Goal: Task Accomplishment & Management: Use online tool/utility

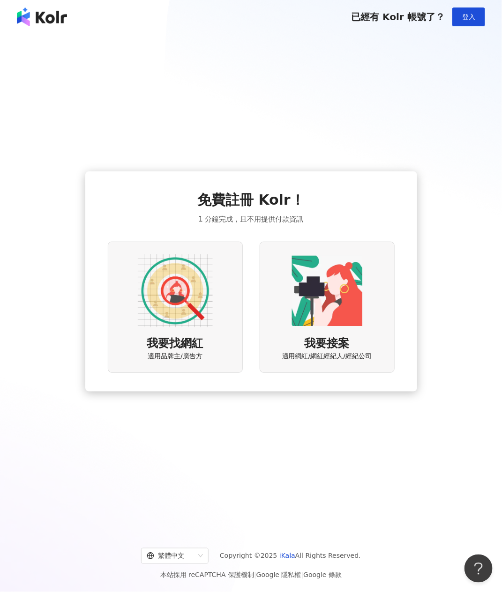
click at [180, 292] on img at bounding box center [175, 291] width 75 height 75
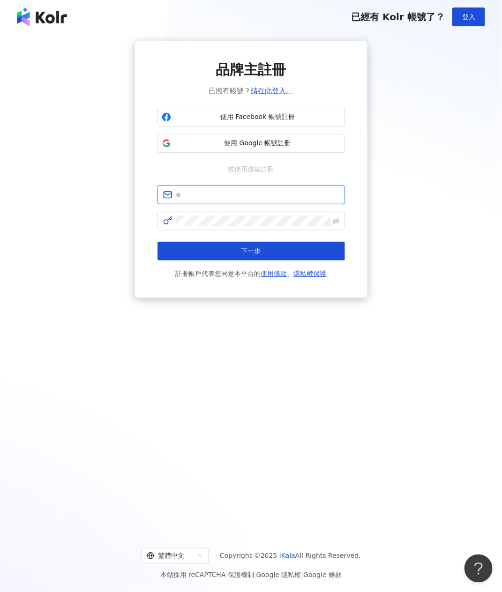
type input "**********"
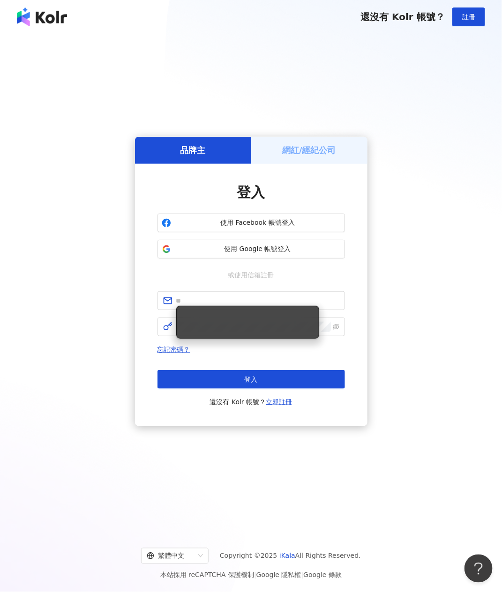
type input "**********"
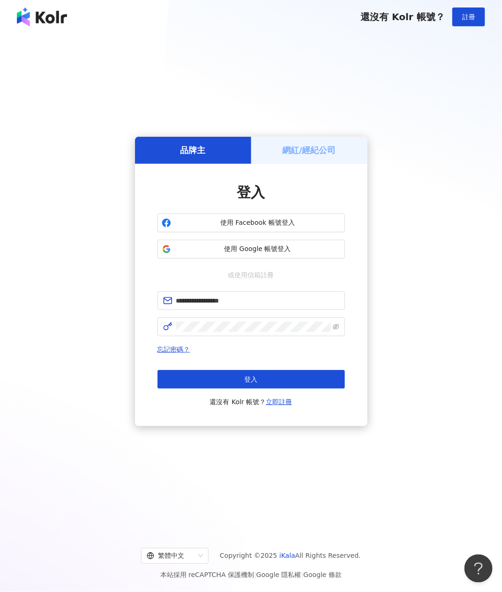
click at [296, 151] on h5 "網紅/經紀公司" at bounding box center [309, 150] width 54 height 12
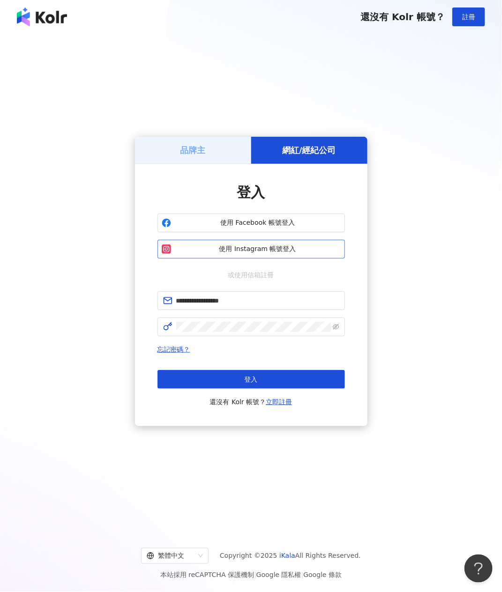
click at [246, 247] on span "使用 Instagram 帳號登入" at bounding box center [258, 249] width 166 height 9
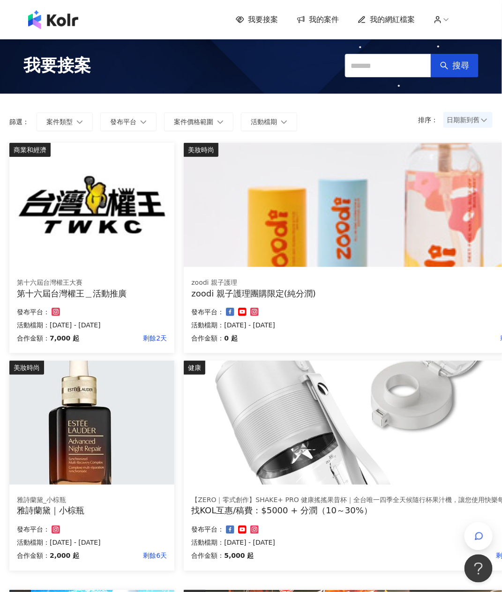
click at [467, 121] on span "日期新到舊" at bounding box center [468, 120] width 43 height 14
click at [61, 124] on span "案件類型" at bounding box center [59, 121] width 26 height 7
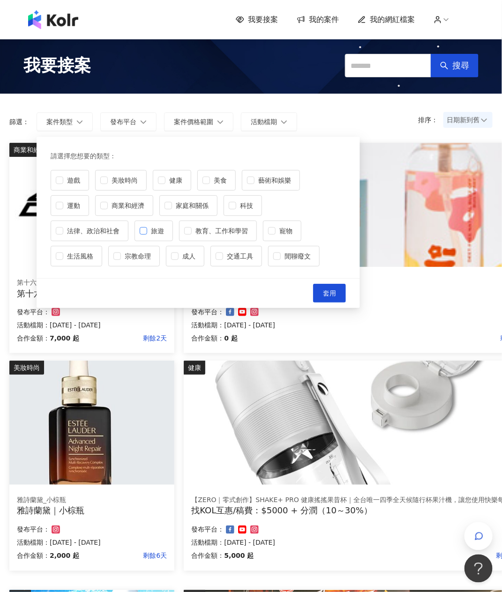
click at [139, 231] on label "旅遊" at bounding box center [154, 231] width 38 height 21
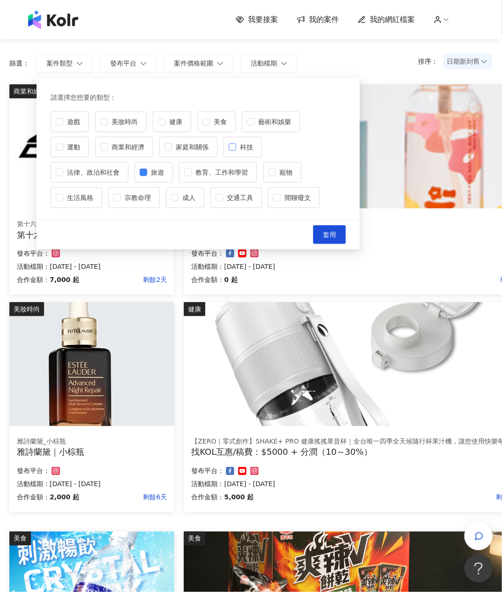
click at [237, 150] on span "科技" at bounding box center [246, 147] width 21 height 10
click at [261, 122] on span "藝術和娛樂" at bounding box center [275, 122] width 40 height 10
click at [237, 168] on span "教育、工作和學習" at bounding box center [222, 172] width 60 height 10
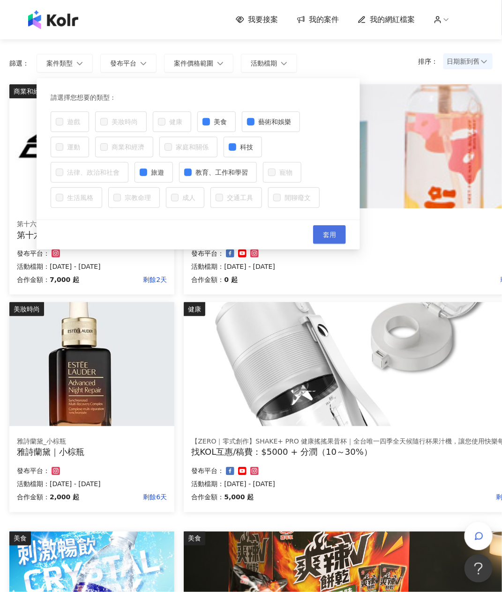
click at [325, 234] on span "套用" at bounding box center [329, 234] width 13 height 7
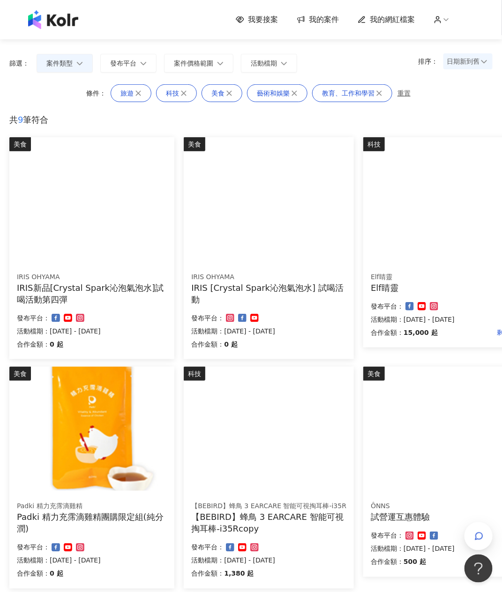
scroll to position [117, 0]
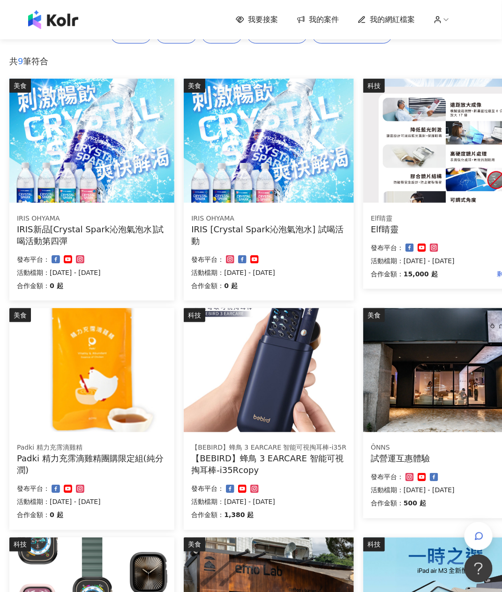
click at [383, 227] on div "Elf睛靈" at bounding box center [446, 230] width 150 height 12
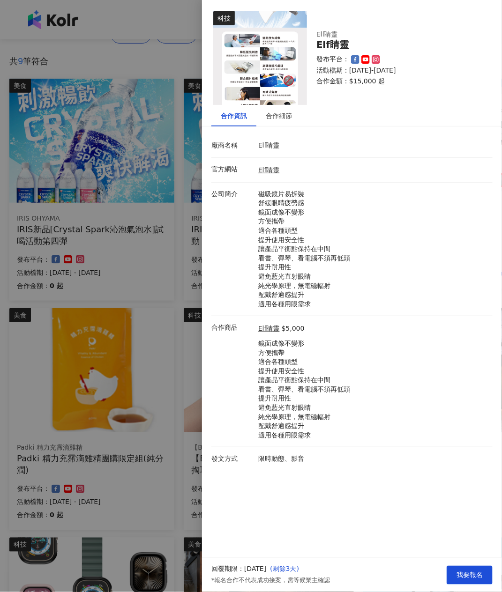
click at [183, 65] on div at bounding box center [251, 296] width 502 height 592
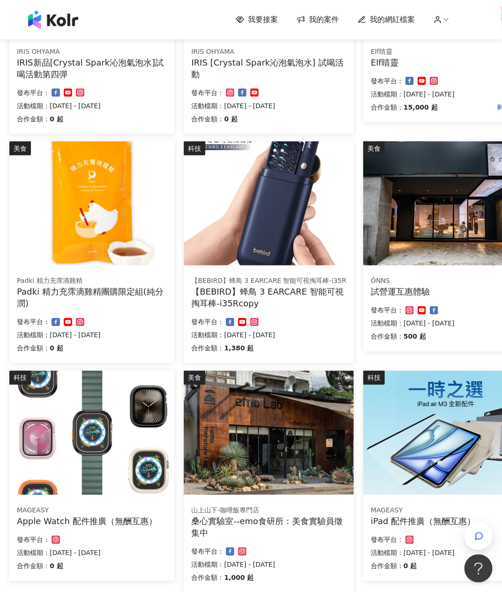
scroll to position [352, 0]
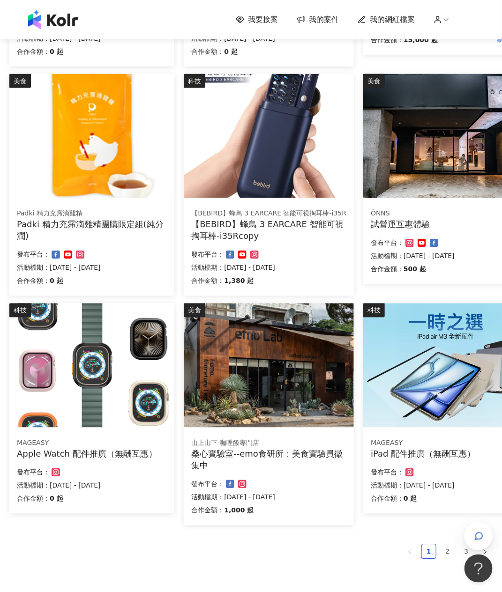
click at [401, 227] on div "試營運互惠體驗" at bounding box center [446, 225] width 150 height 12
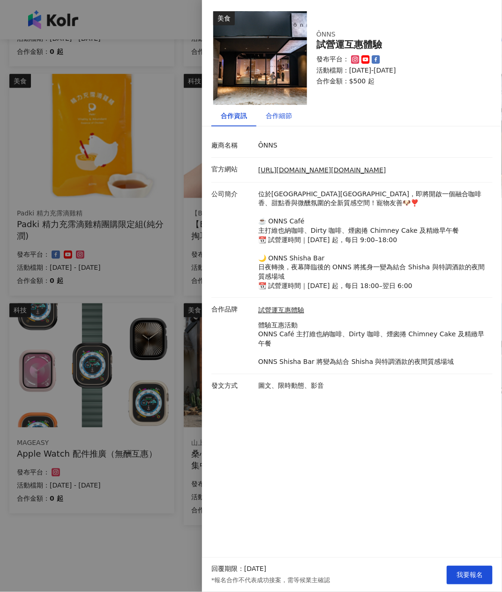
click at [282, 118] on div "合作細節" at bounding box center [279, 116] width 26 height 10
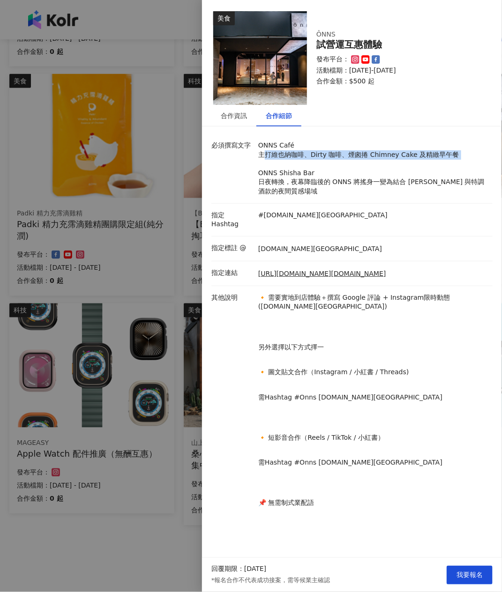
drag, startPoint x: 267, startPoint y: 158, endPoint x: 430, endPoint y: 161, distance: 163.1
click at [430, 161] on p "ONNS Café 主打維也納咖啡、Dirty 咖啡、煙囪捲 Chimney Cake 及精緻早午餐 ONNS Shisha Bar 日夜轉換，夜幕降臨後的 …" at bounding box center [373, 168] width 230 height 55
click at [353, 170] on p "ONNS Café 主打維也納咖啡、Dirty 咖啡、煙囪捲 Chimney Cake 及精緻早午餐 ONNS Shisha Bar 日夜轉換，夜幕降臨後的 …" at bounding box center [373, 168] width 230 height 55
drag, startPoint x: 341, startPoint y: 32, endPoint x: 316, endPoint y: 32, distance: 25.3
click at [316, 32] on div "ÔNNS 試營運互惠體驗 發布平台： 活動檔期：2025/7/25-2025/8/31 合作金額： $500 起" at bounding box center [399, 58] width 184 height 75
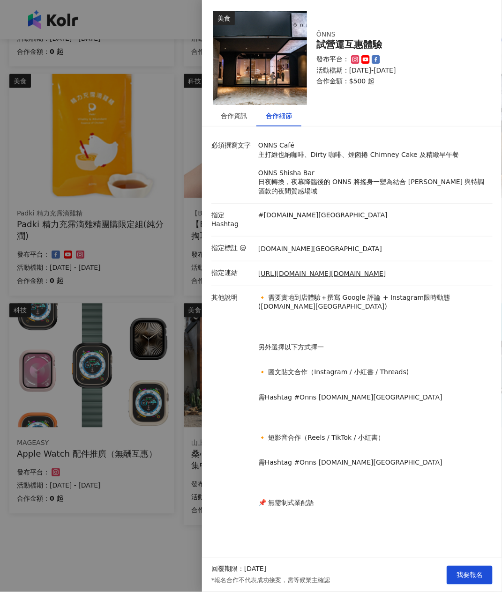
click at [144, 61] on div at bounding box center [251, 296] width 502 height 592
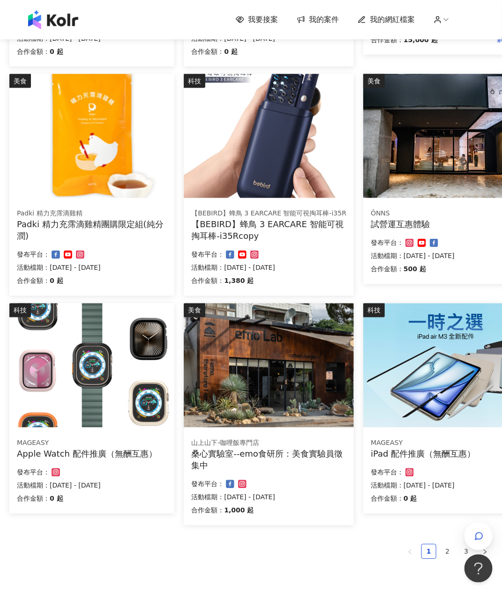
click at [399, 225] on div "試營運互惠體驗" at bounding box center [446, 225] width 150 height 12
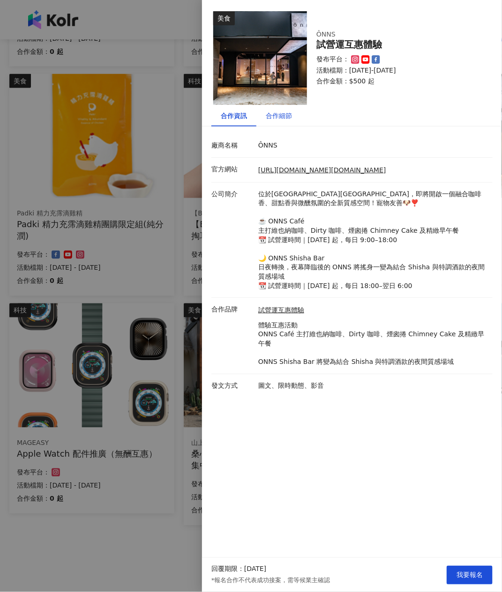
click at [282, 117] on div "合作細節" at bounding box center [279, 116] width 26 height 10
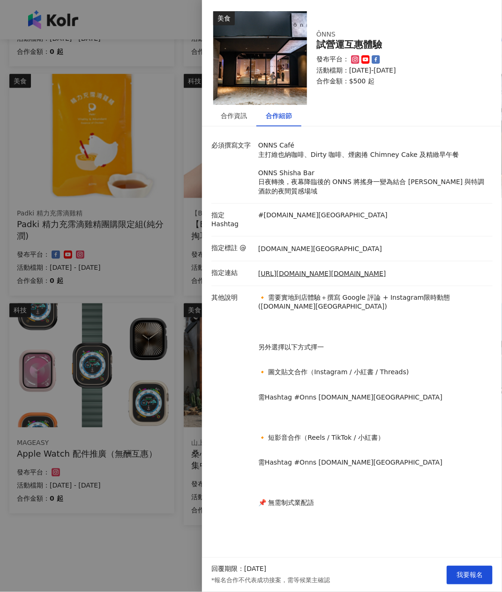
click at [182, 250] on div at bounding box center [251, 296] width 502 height 592
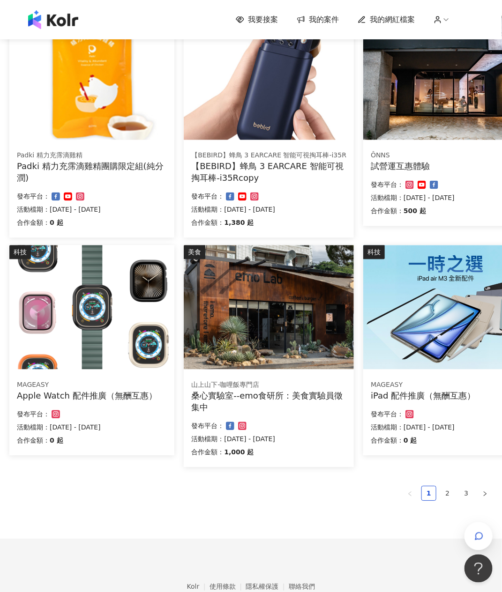
scroll to position [461, 0]
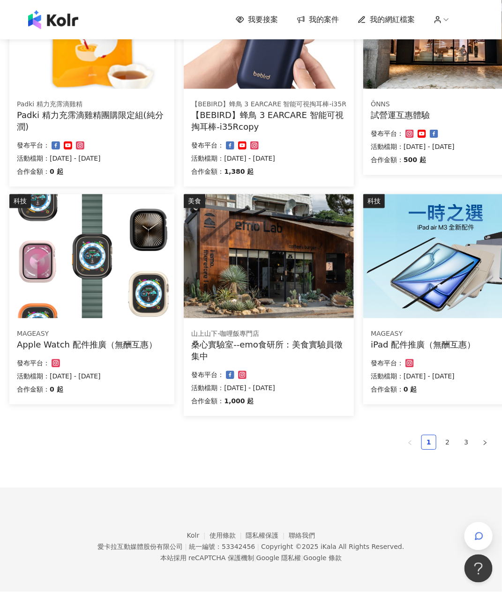
click at [271, 346] on div "桑心實驗室--emo食研所：美食實驗員徵集中" at bounding box center [268, 350] width 155 height 23
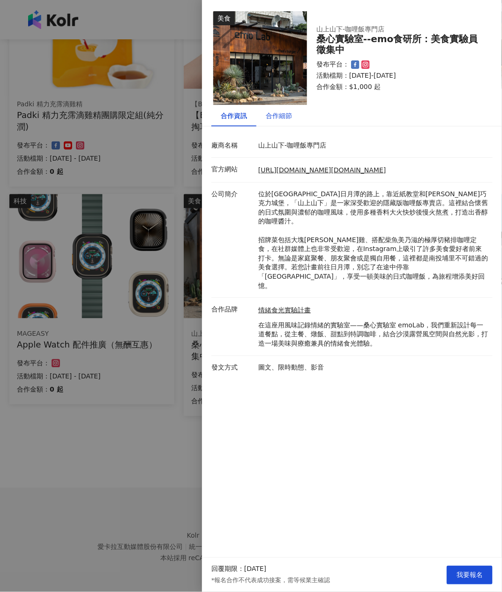
click at [280, 112] on div "合作細節" at bounding box center [279, 116] width 26 height 10
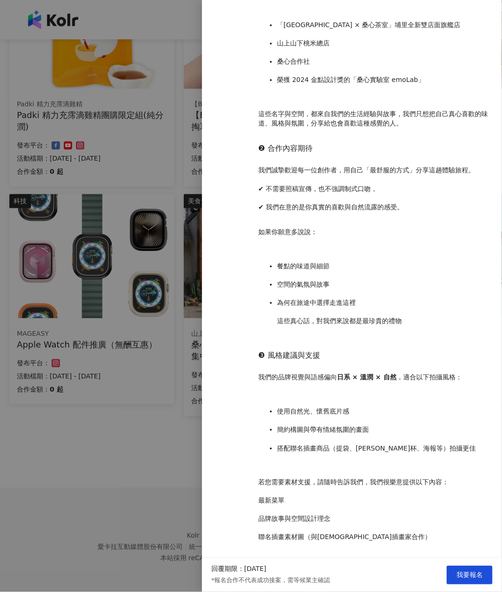
scroll to position [545, 0]
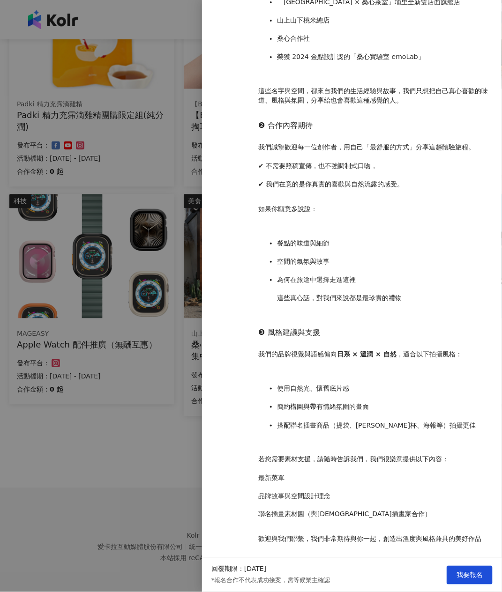
click at [109, 438] on div at bounding box center [251, 296] width 502 height 592
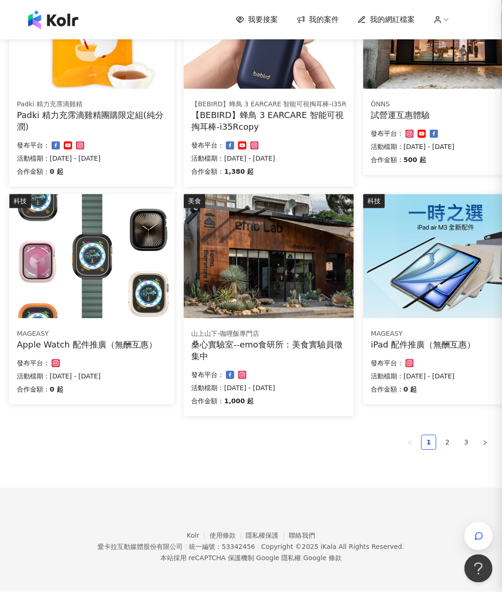
scroll to position [0, 0]
click at [453, 442] on link "2" at bounding box center [448, 443] width 14 height 14
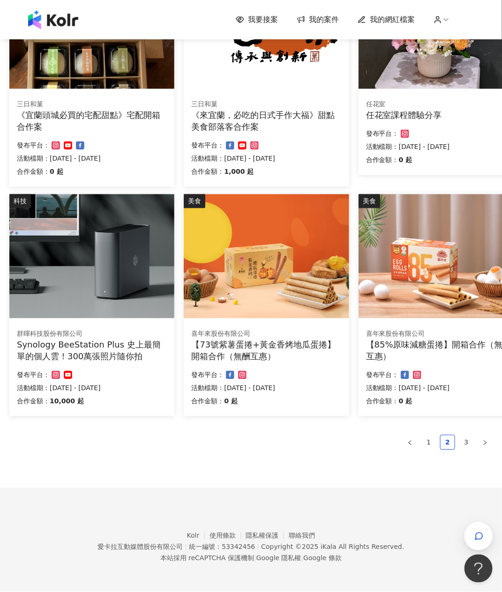
click at [117, 340] on div "Synology BeeStation Plus 史上最簡單的個人雲！300萬張照片隨你拍" at bounding box center [92, 350] width 150 height 23
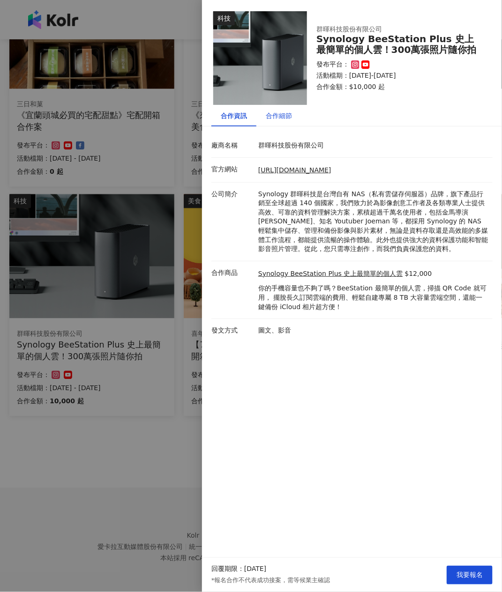
click at [281, 115] on div "合作細節" at bounding box center [279, 116] width 26 height 10
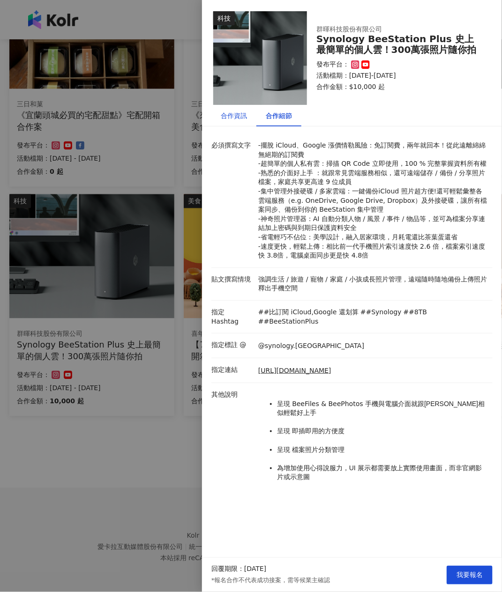
click at [237, 115] on div "合作資訊" at bounding box center [234, 116] width 26 height 10
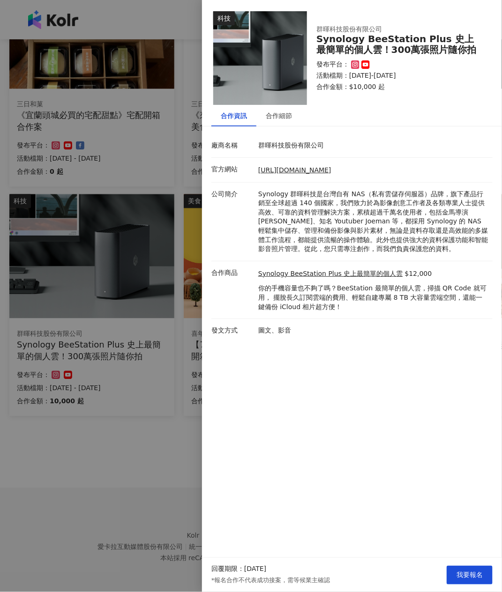
click at [178, 185] on div at bounding box center [251, 296] width 502 height 592
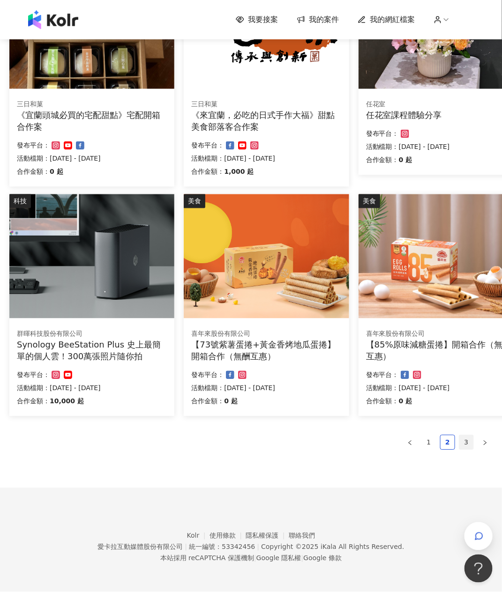
click at [468, 440] on link "3" at bounding box center [466, 443] width 14 height 14
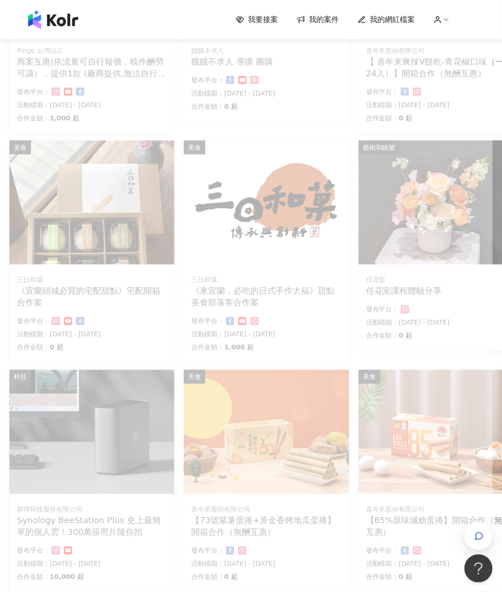
scroll to position [461, 0]
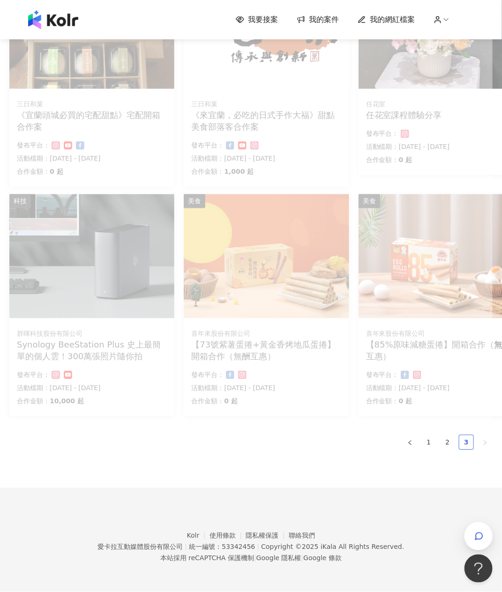
click at [465, 439] on link "3" at bounding box center [466, 443] width 14 height 14
click at [465, 440] on link "3" at bounding box center [466, 443] width 14 height 14
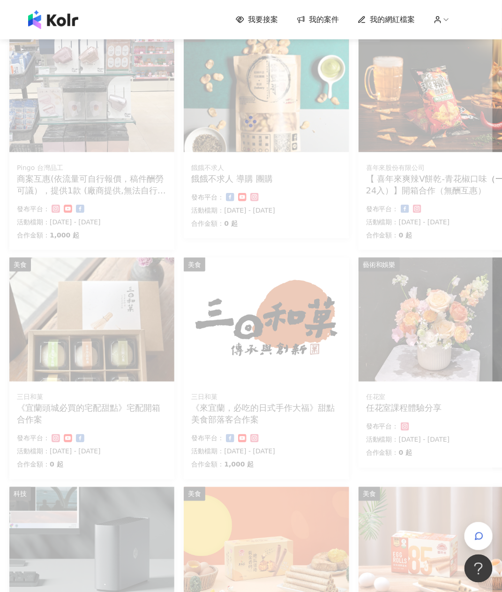
scroll to position [0, 0]
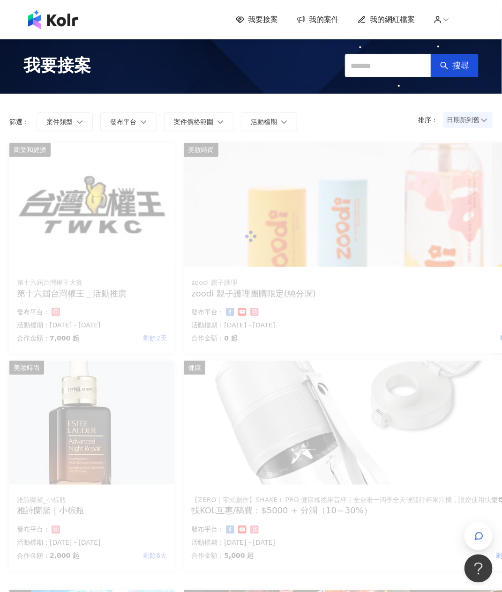
click at [464, 127] on span "日期新到舊" at bounding box center [468, 120] width 43 height 14
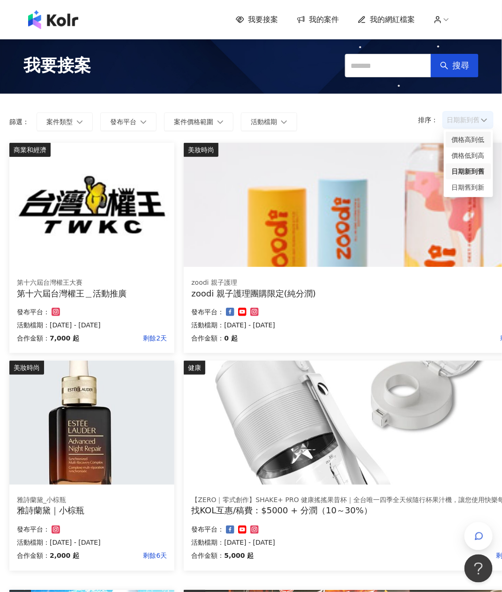
click at [467, 139] on div "價格高到低" at bounding box center [468, 140] width 34 height 10
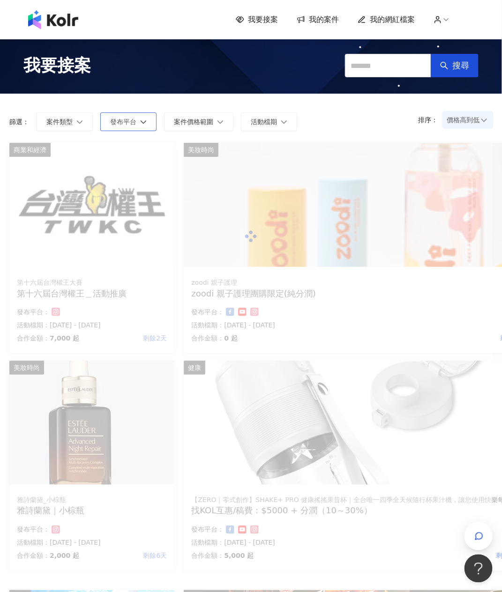
click at [138, 119] on button "發布平台" at bounding box center [128, 121] width 56 height 19
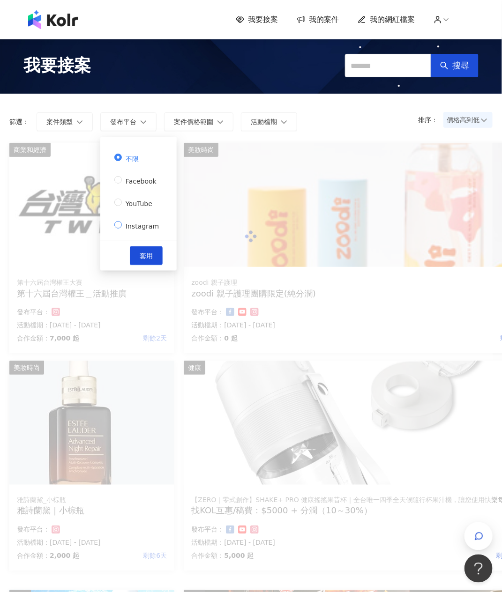
click at [147, 227] on span "Instagram" at bounding box center [142, 226] width 41 height 7
click at [157, 259] on button "套用" at bounding box center [146, 256] width 33 height 19
